Goal: Information Seeking & Learning: Learn about a topic

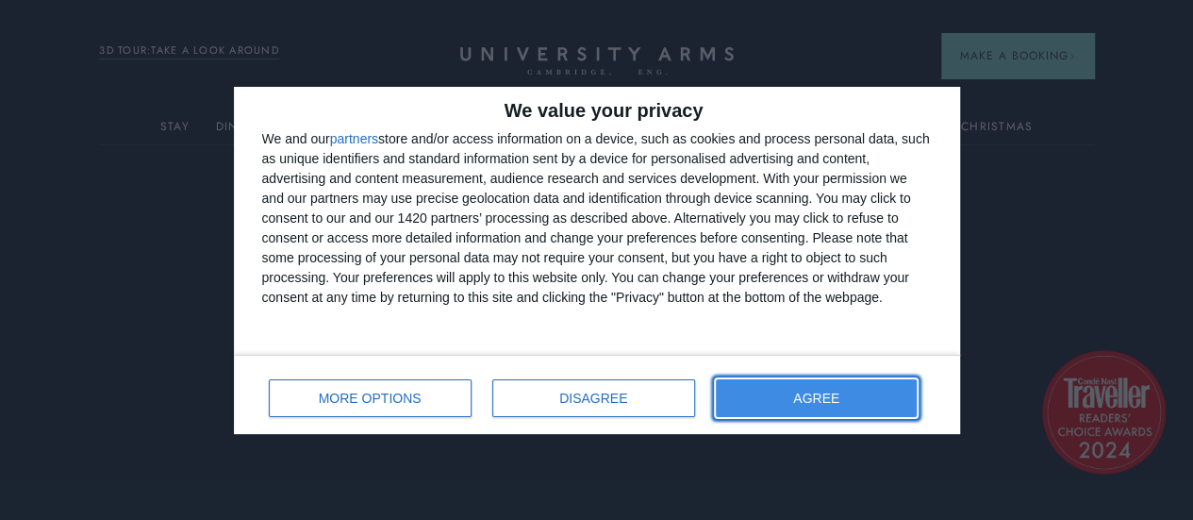
click at [840, 393] on span "AGREE" at bounding box center [816, 398] width 46 height 13
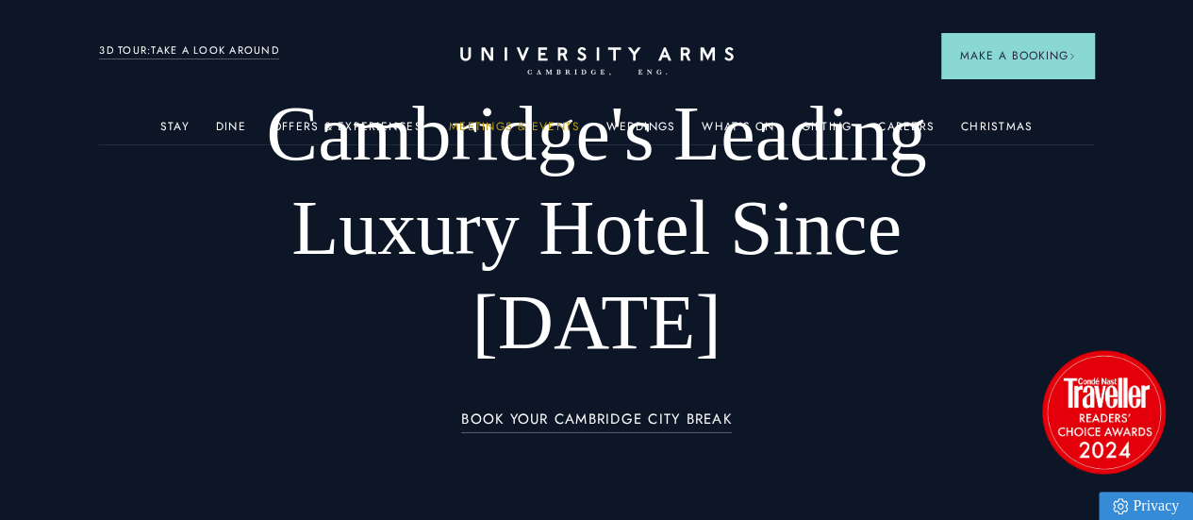
click at [540, 135] on link "Meetings & Events" at bounding box center [514, 132] width 131 height 25
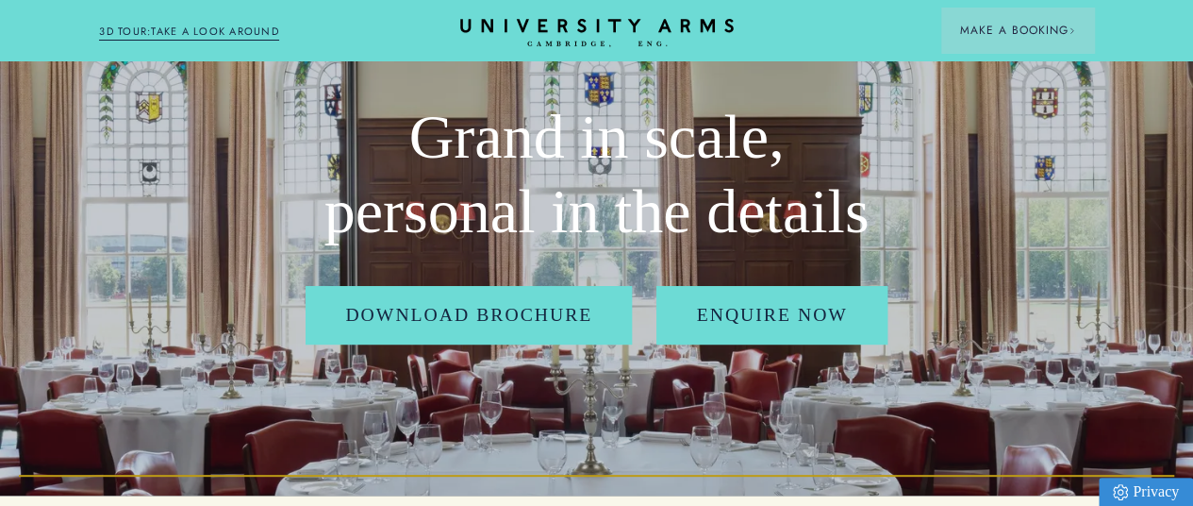
scroll to position [94, 0]
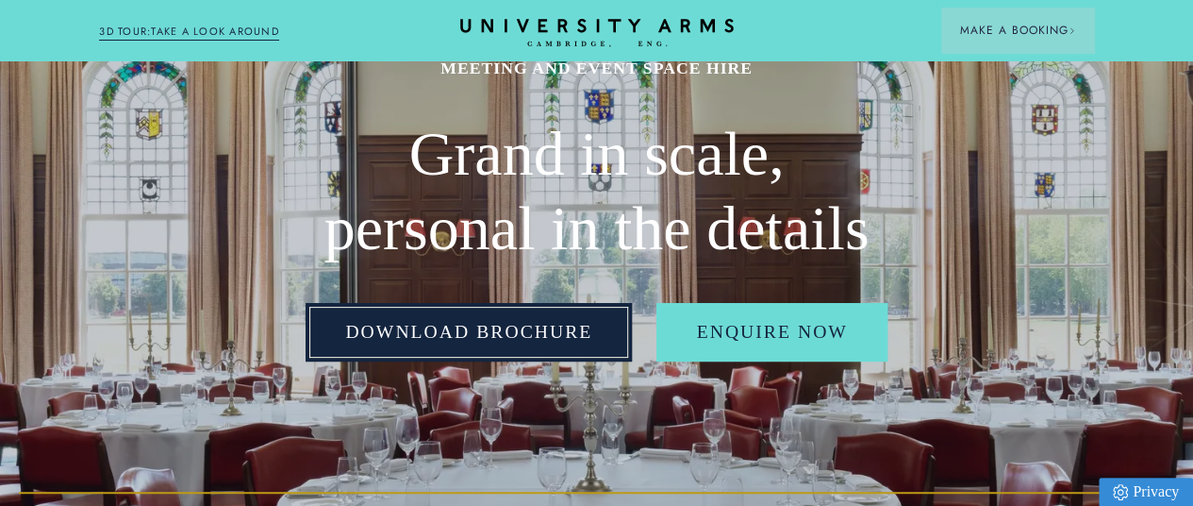
click at [525, 361] on link "Download Brochure" at bounding box center [469, 332] width 326 height 58
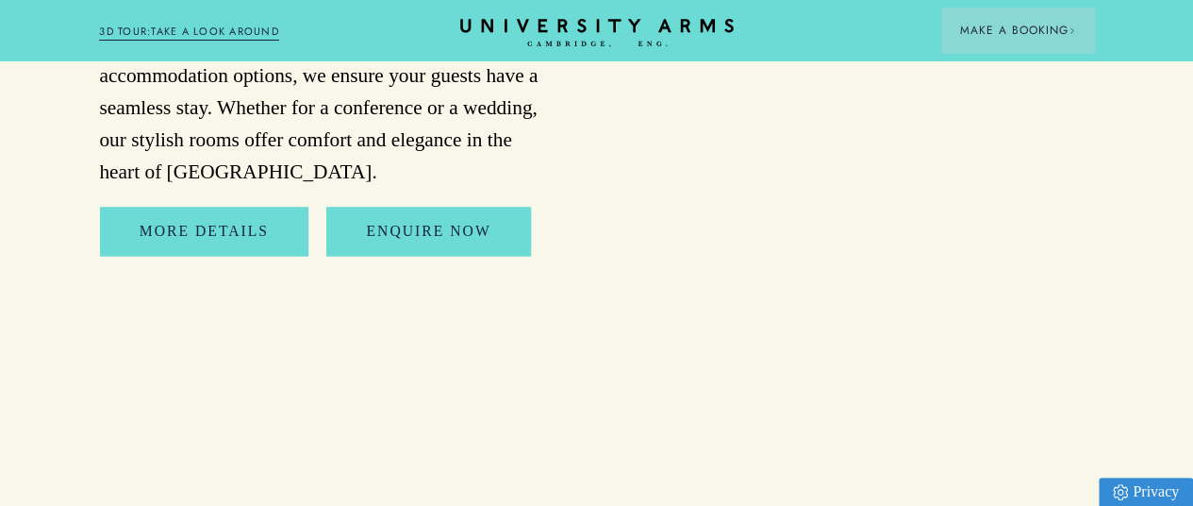
scroll to position [8585, 0]
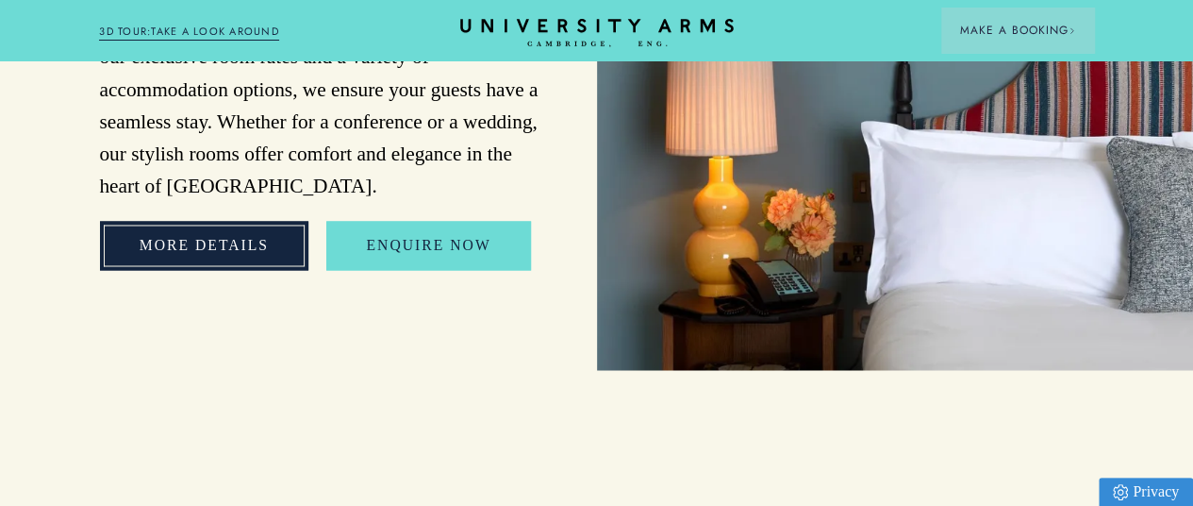
click at [219, 269] on link "More Details" at bounding box center [204, 245] width 209 height 48
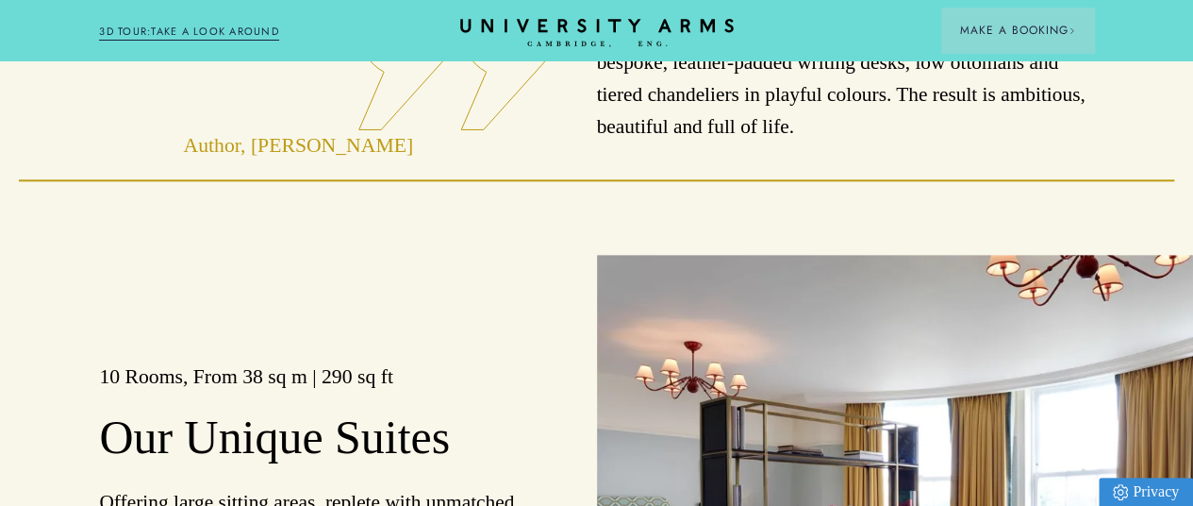
scroll to position [1415, 0]
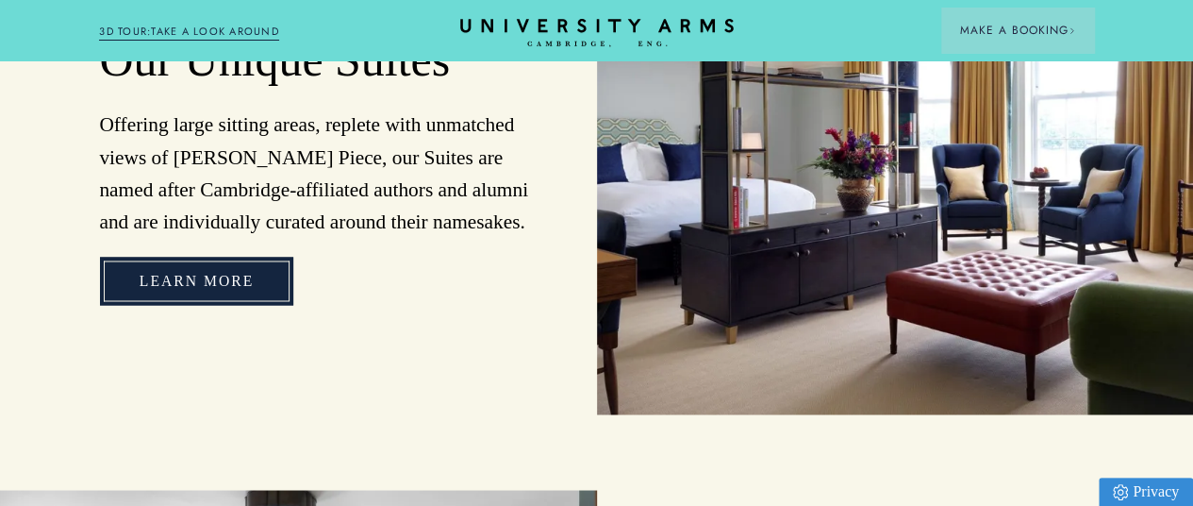
click at [225, 305] on link "Learn more" at bounding box center [196, 281] width 193 height 48
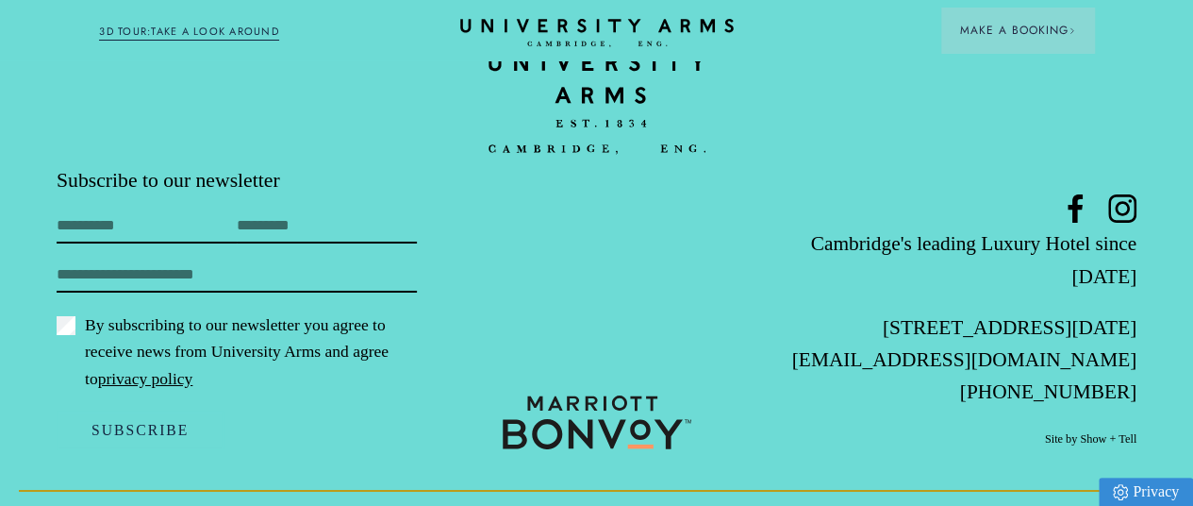
scroll to position [7127, 0]
